Goal: Task Accomplishment & Management: Manage account settings

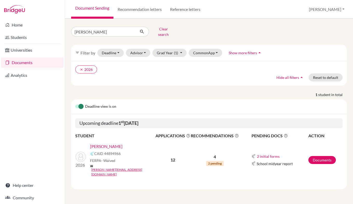
click at [109, 143] on link "Andrade, Gabriel" at bounding box center [106, 146] width 32 height 6
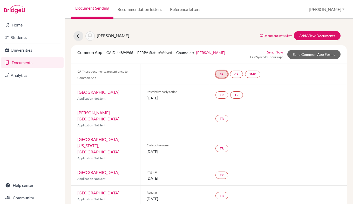
click at [222, 76] on link "SR" at bounding box center [221, 74] width 12 height 7
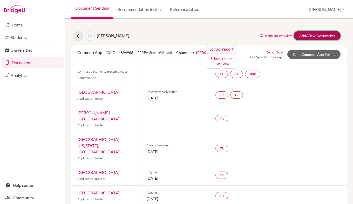
click at [307, 36] on link "Add/View Documents" at bounding box center [317, 35] width 47 height 9
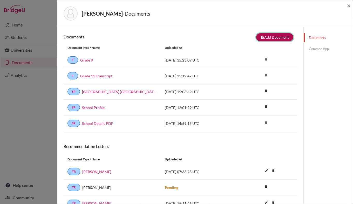
click at [267, 38] on button "note_add Add Document" at bounding box center [274, 37] width 37 height 8
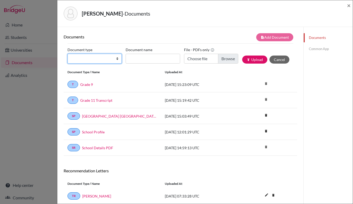
click at [114, 58] on select "Change explanation for Common App reports Counselor recommendation Internationa…" at bounding box center [94, 59] width 54 height 10
select select "2"
click at [67, 54] on select "Change explanation for Common App reports Counselor recommendation Internationa…" at bounding box center [94, 59] width 54 height 10
click at [135, 56] on input "Document name" at bounding box center [153, 59] width 54 height 10
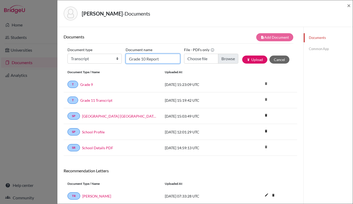
type input "Grade 10 Report"
click at [221, 60] on input "Choose file" at bounding box center [211, 59] width 54 height 10
type input "C:\fakepath\Grade 10 Report [PERSON_NAME] [PERSON_NAME].pdf"
click at [249, 59] on button "publish Upload" at bounding box center [254, 60] width 25 height 8
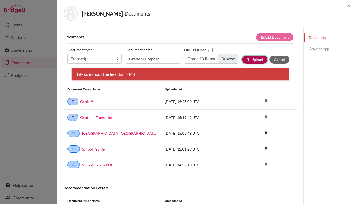
click at [252, 63] on button "publish Upload" at bounding box center [254, 60] width 25 height 8
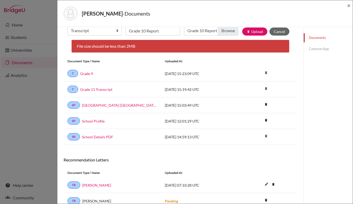
scroll to position [56, 0]
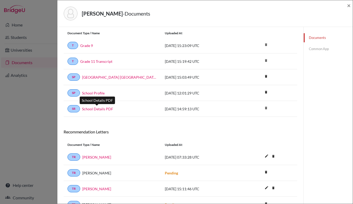
click at [100, 109] on link "School Details PDF" at bounding box center [97, 108] width 31 height 5
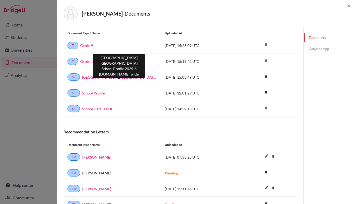
click at [100, 78] on link "[GEOGRAPHIC_DATA] [GEOGRAPHIC_DATA] School Profile 2025-6 [DOMAIN_NAME]_wide" at bounding box center [119, 76] width 75 height 5
click at [104, 77] on link "[GEOGRAPHIC_DATA] [GEOGRAPHIC_DATA] School Profile 2025-6 [DOMAIN_NAME]_wide" at bounding box center [119, 76] width 75 height 5
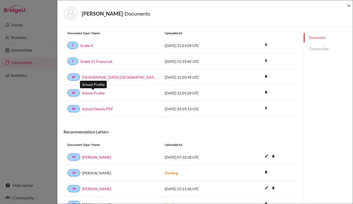
click at [89, 93] on link "School Profile" at bounding box center [93, 92] width 23 height 5
click at [264, 92] on icon "delete" at bounding box center [266, 92] width 8 height 8
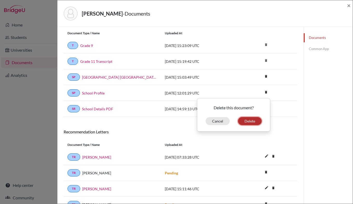
click at [246, 121] on button "Delete" at bounding box center [250, 121] width 24 height 8
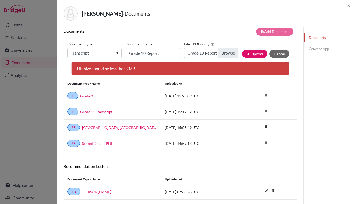
scroll to position [0, 0]
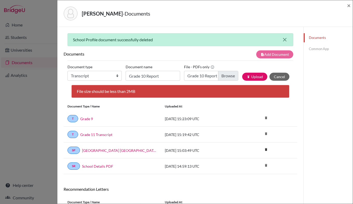
click at [282, 41] on icon "close" at bounding box center [285, 40] width 6 height 6
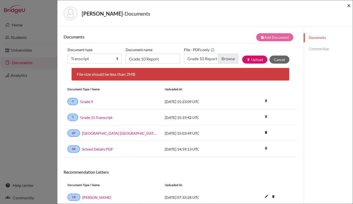
click at [349, 5] on span "×" at bounding box center [349, 6] width 4 height 8
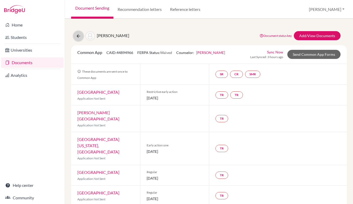
click at [79, 36] on icon at bounding box center [78, 35] width 5 height 5
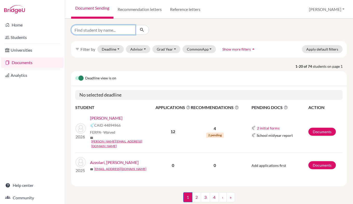
click at [100, 29] on input "Find student by name..." at bounding box center [103, 30] width 64 height 10
type input "harald"
click button "submit" at bounding box center [142, 30] width 14 height 10
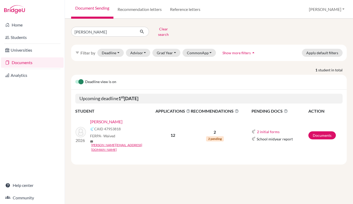
click at [117, 119] on link "Schlasberg, Harald" at bounding box center [106, 122] width 32 height 6
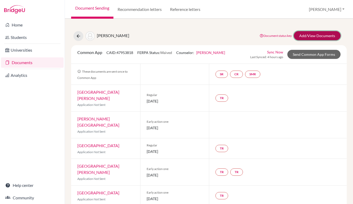
click at [312, 32] on link "Add/View Documents" at bounding box center [317, 35] width 47 height 9
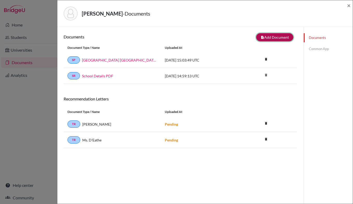
click at [277, 38] on button "note_add Add Document" at bounding box center [274, 37] width 37 height 8
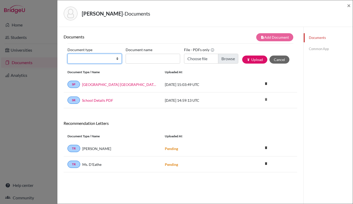
click at [94, 57] on select "Change explanation for Common App reports Counselor recommendation Internationa…" at bounding box center [94, 59] width 54 height 10
select select "44"
click at [67, 54] on select "Change explanation for Common App reports Counselor recommendation Internationa…" at bounding box center [94, 59] width 54 height 10
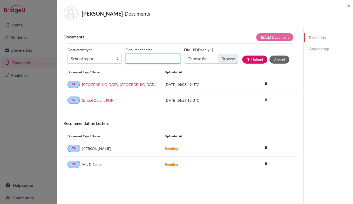
click at [133, 58] on input "Document name" at bounding box center [153, 59] width 54 height 10
type input "Grade 9 Report"
click at [216, 71] on div "Uploaded at" at bounding box center [200, 72] width 78 height 5
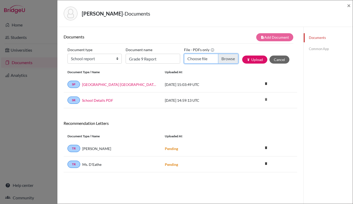
click at [227, 59] on input "Choose file" at bounding box center [211, 59] width 54 height 10
type input "C:\fakepath\HaraldSchlasberg-School Report (1).pdf"
click at [256, 58] on button "publish Upload" at bounding box center [254, 60] width 25 height 8
